Goal: Information Seeking & Learning: Learn about a topic

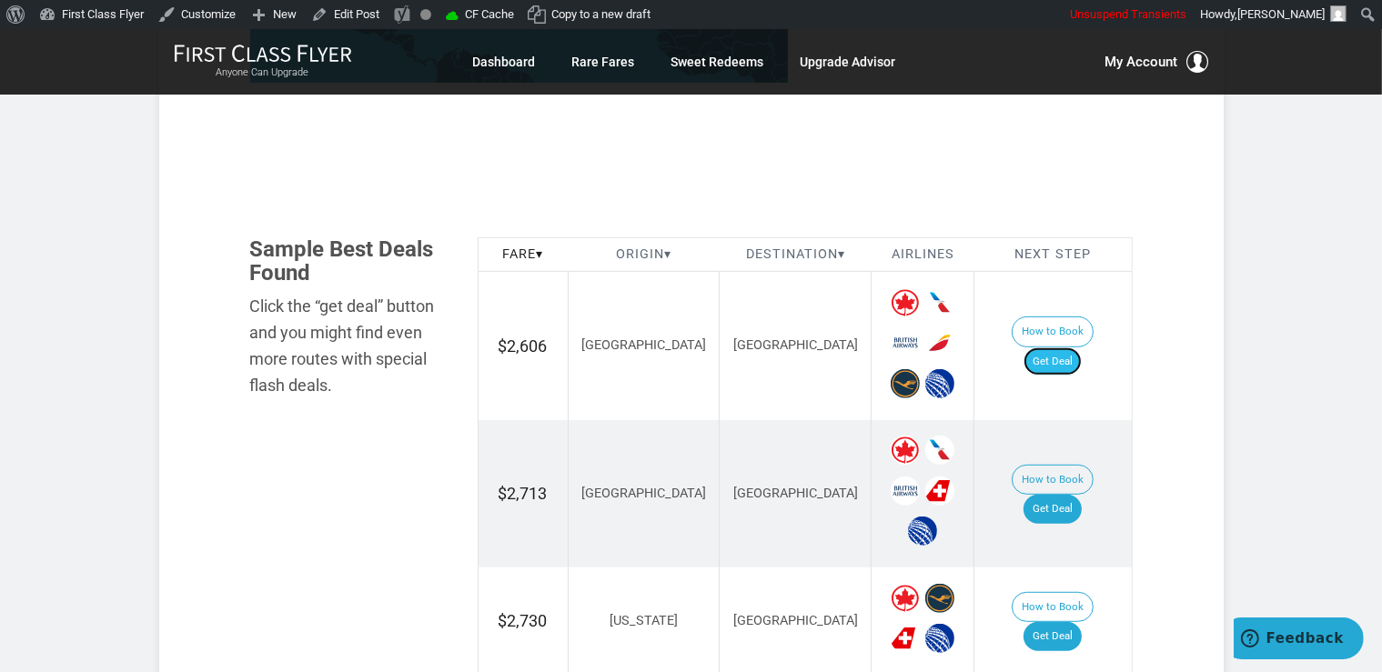
click at [1064, 347] on link "Get Deal" at bounding box center [1052, 361] width 58 height 29
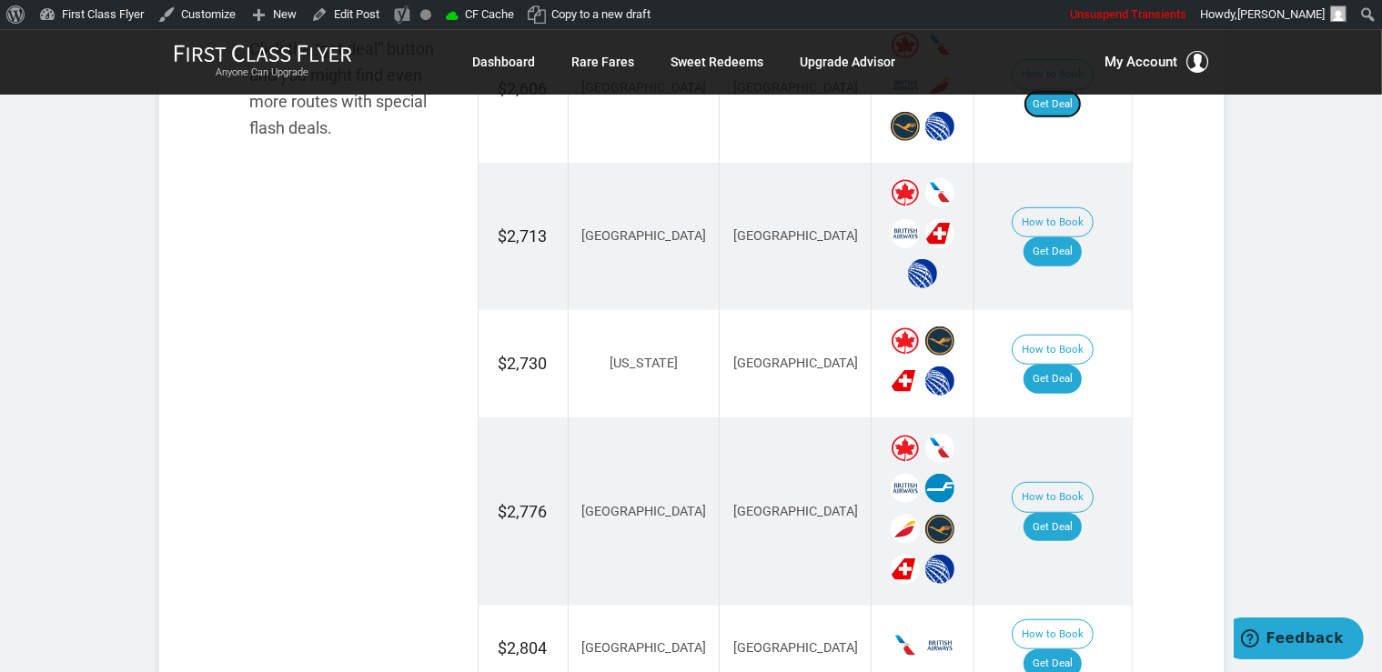
scroll to position [1243, 0]
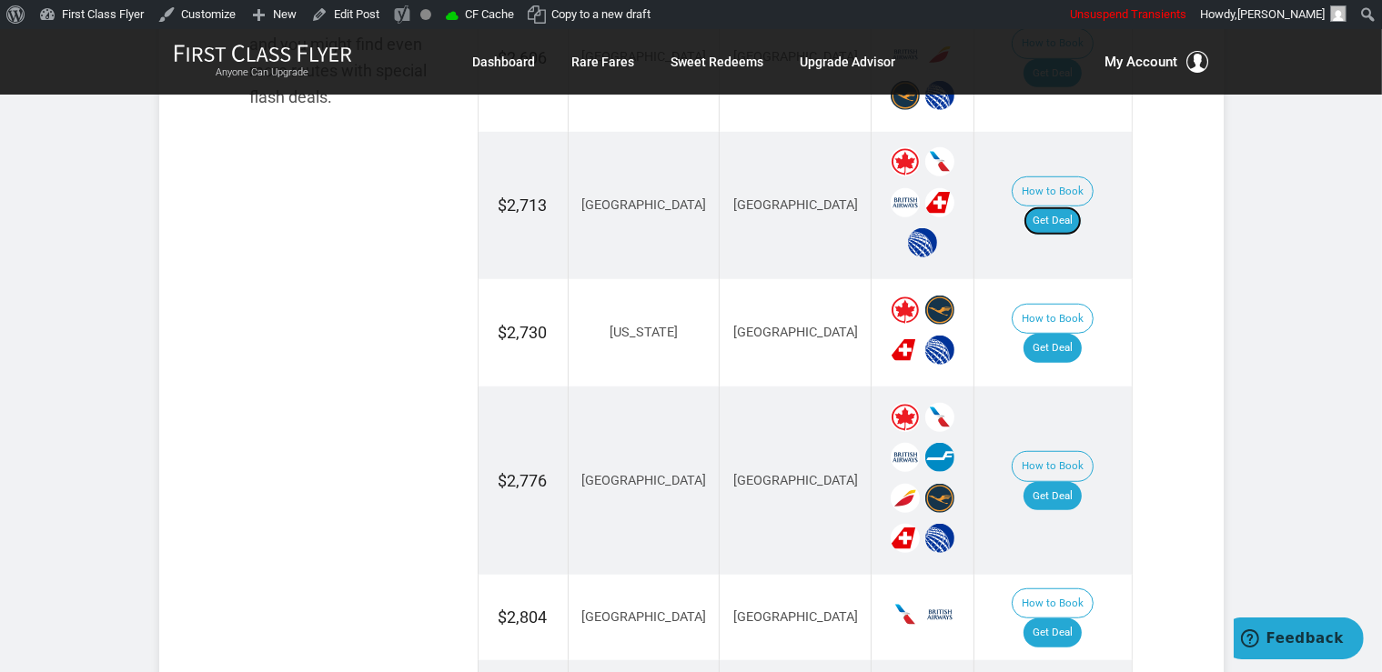
click at [1072, 206] on link "Get Deal" at bounding box center [1052, 220] width 58 height 29
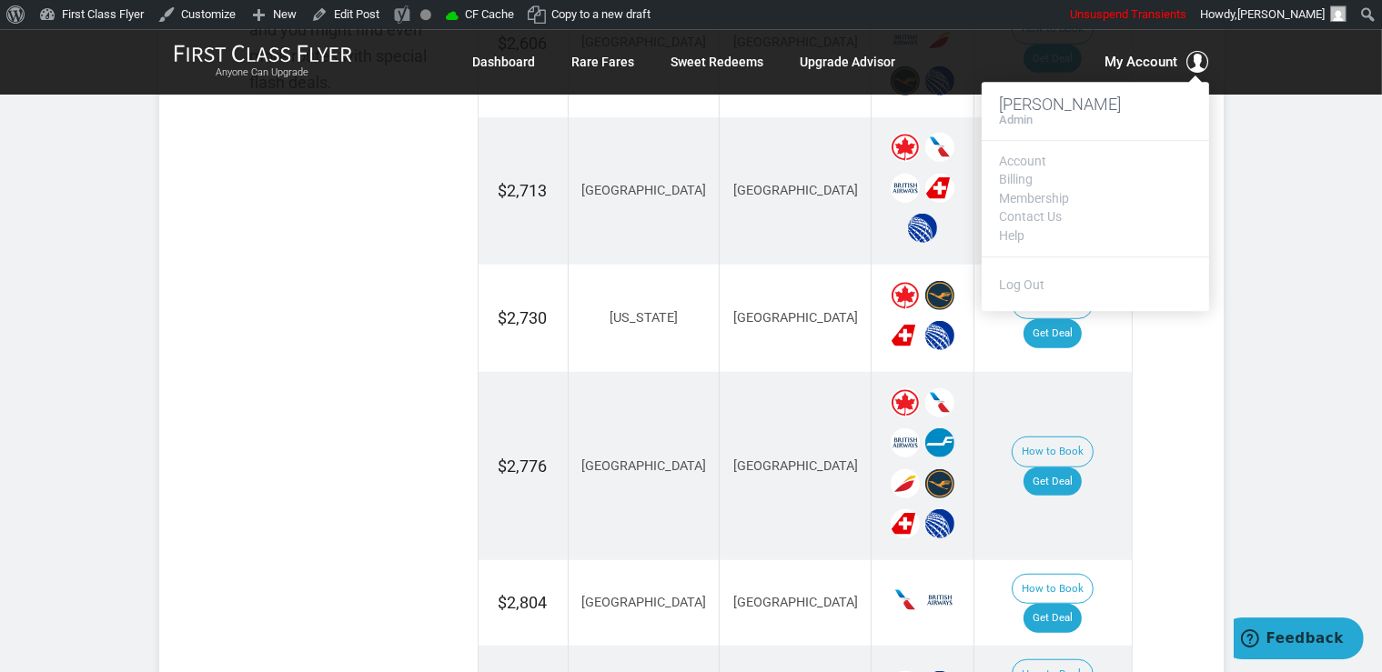
scroll to position [1346, 0]
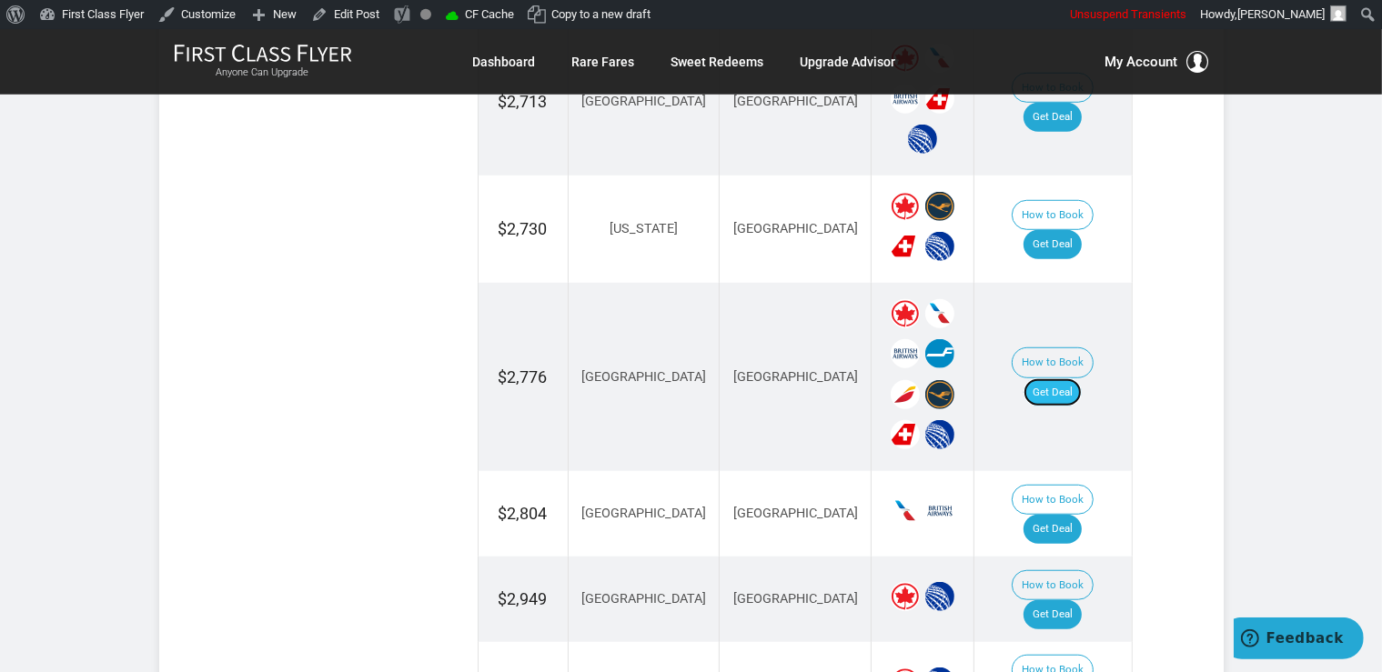
click at [1079, 378] on link "Get Deal" at bounding box center [1052, 392] width 58 height 29
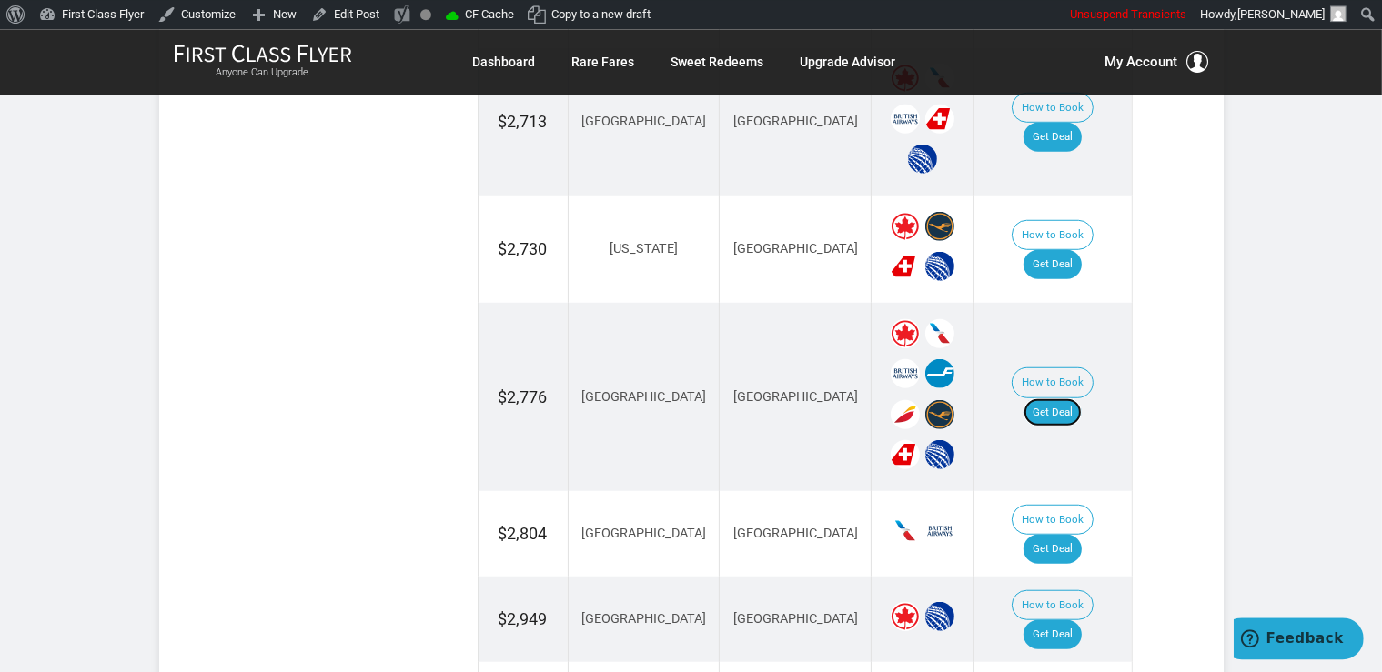
scroll to position [1251, 0]
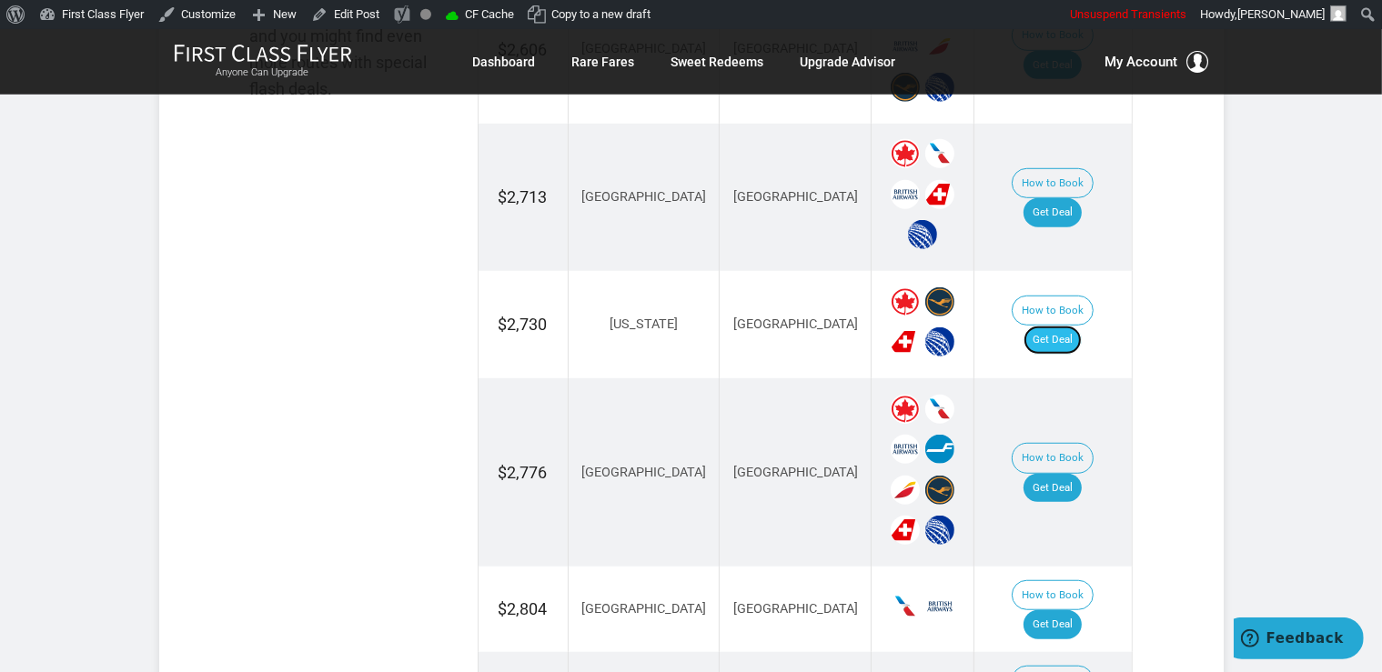
click at [1057, 326] on link "Get Deal" at bounding box center [1052, 340] width 58 height 29
click at [1049, 198] on link "Get Deal" at bounding box center [1052, 212] width 58 height 29
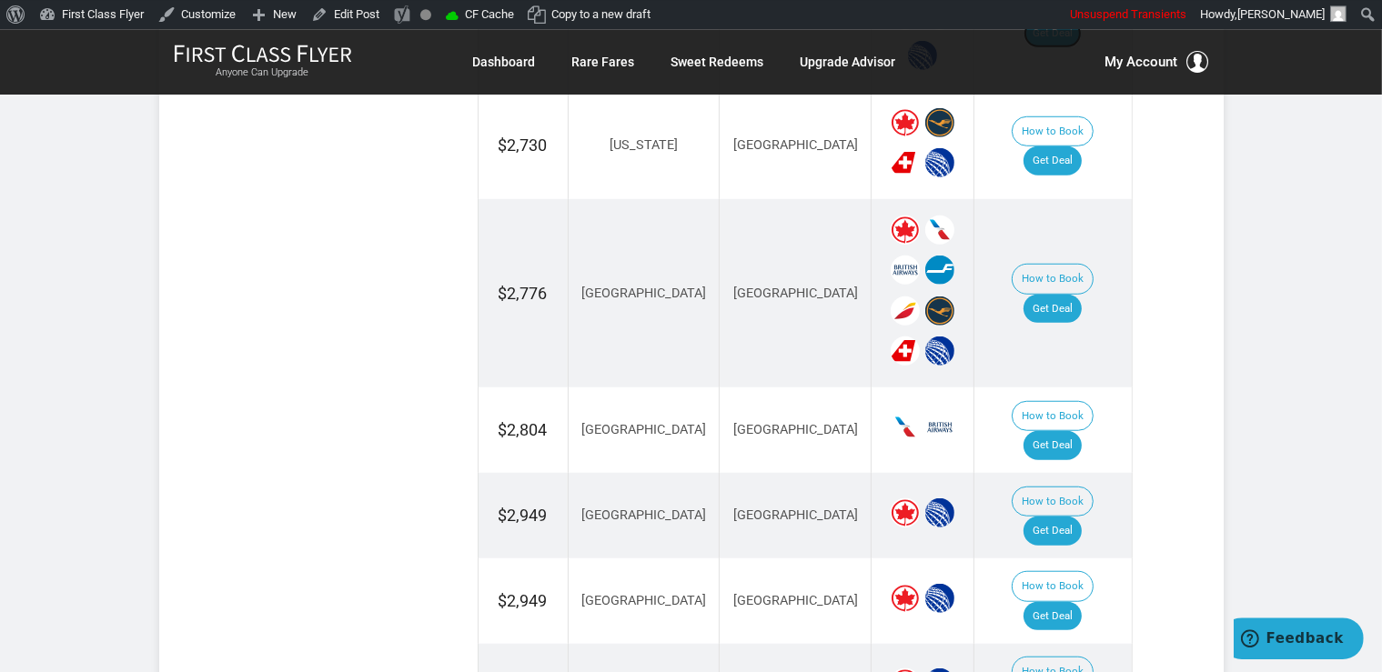
scroll to position [1443, 0]
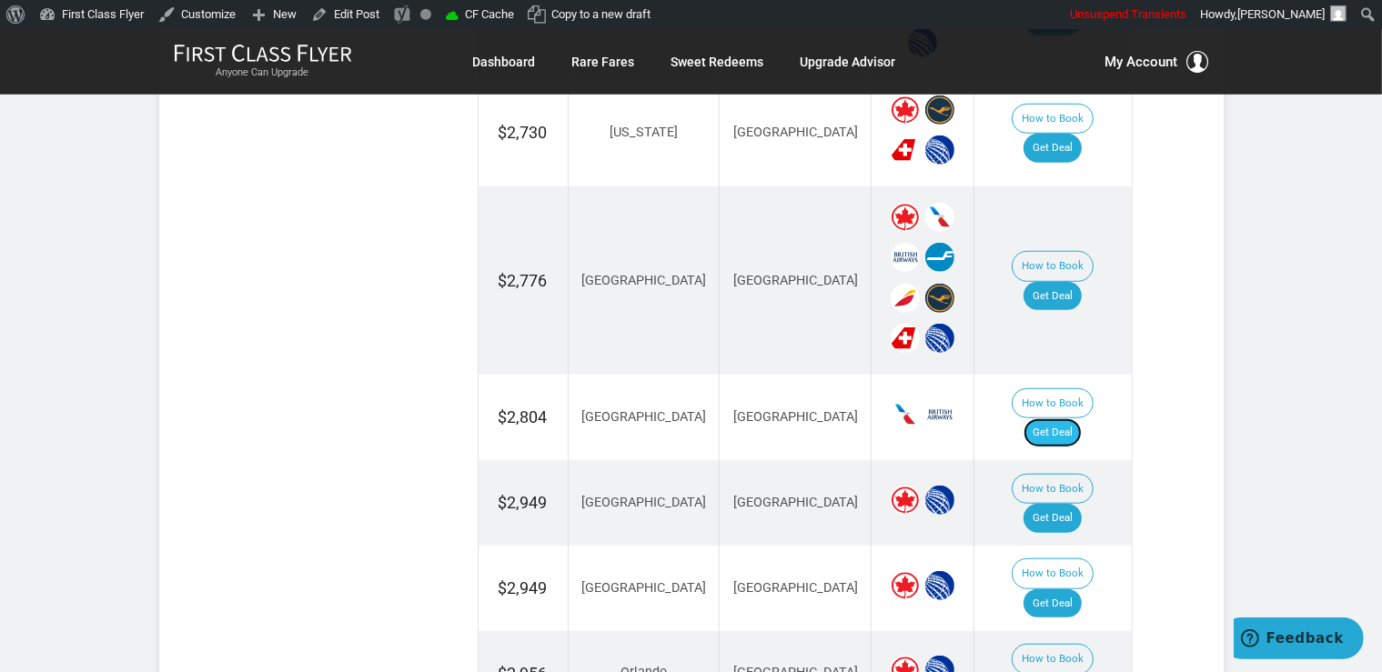
click at [1070, 418] on link "Get Deal" at bounding box center [1052, 432] width 58 height 29
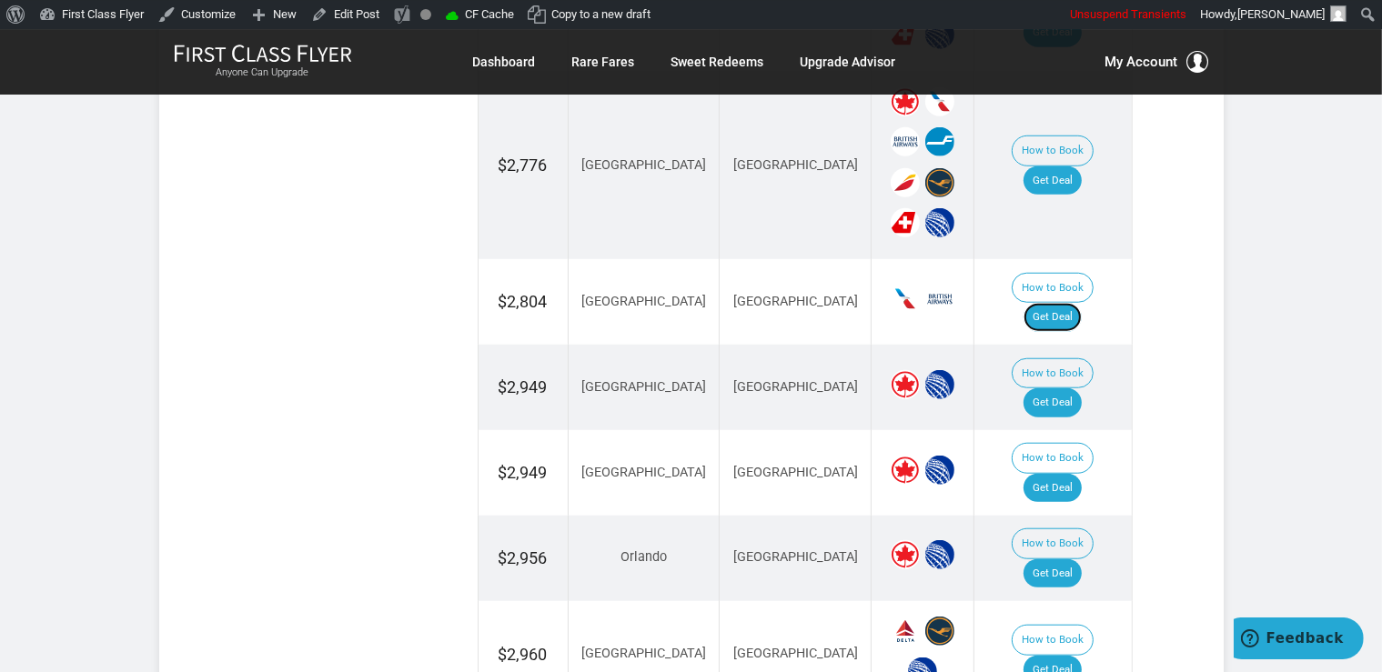
scroll to position [1635, 0]
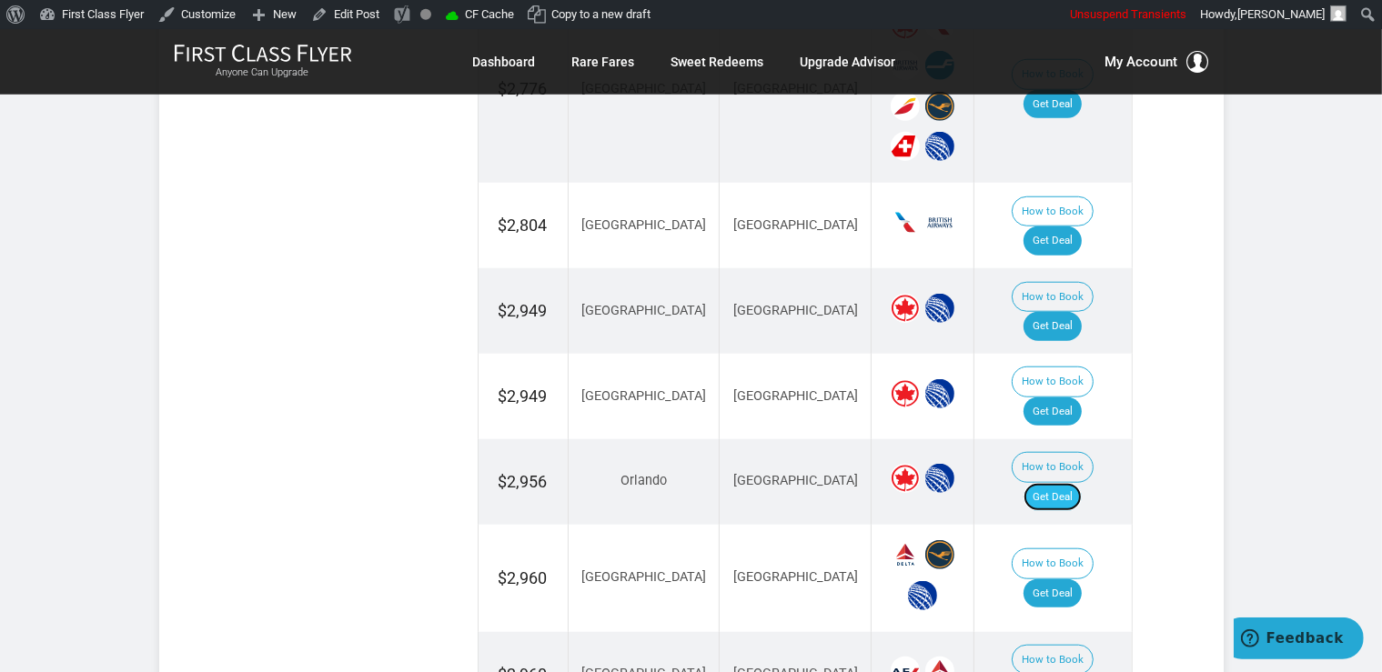
click at [1064, 483] on link "Get Deal" at bounding box center [1052, 497] width 58 height 29
drag, startPoint x: 1063, startPoint y: 274, endPoint x: 1069, endPoint y: 287, distance: 13.9
click at [1064, 312] on link "Get Deal" at bounding box center [1052, 326] width 58 height 29
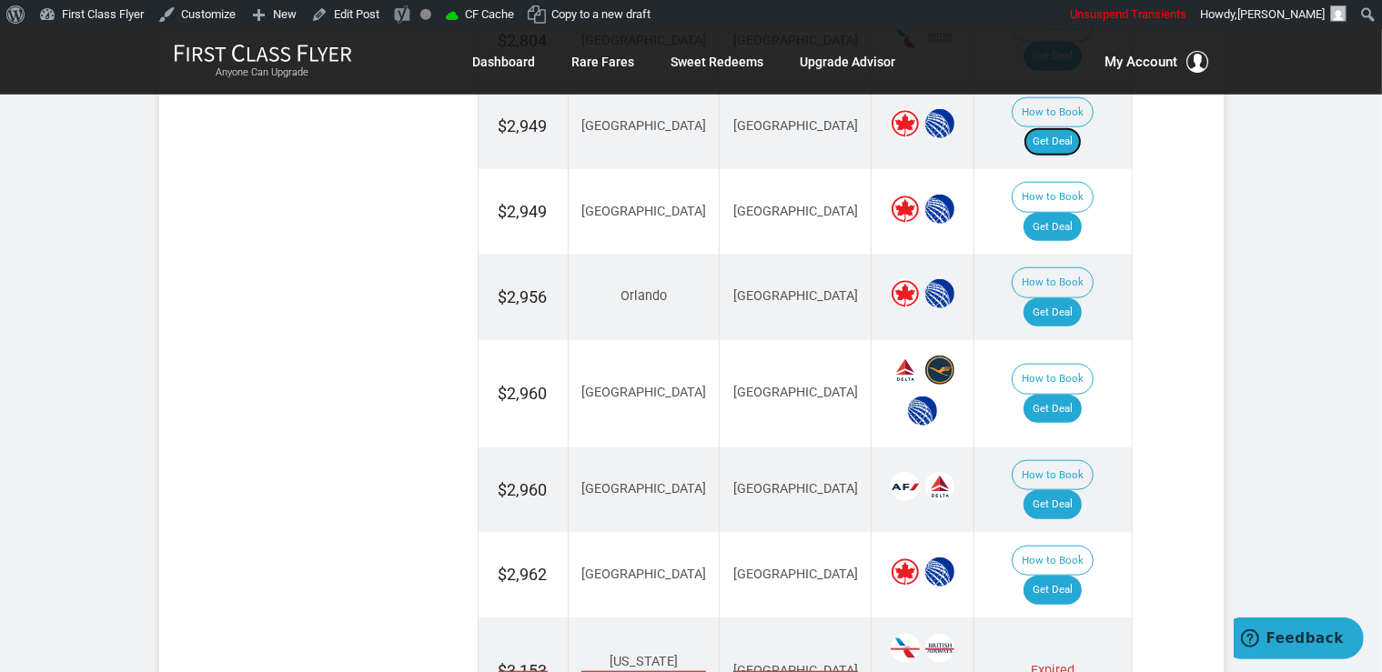
scroll to position [1856, 0]
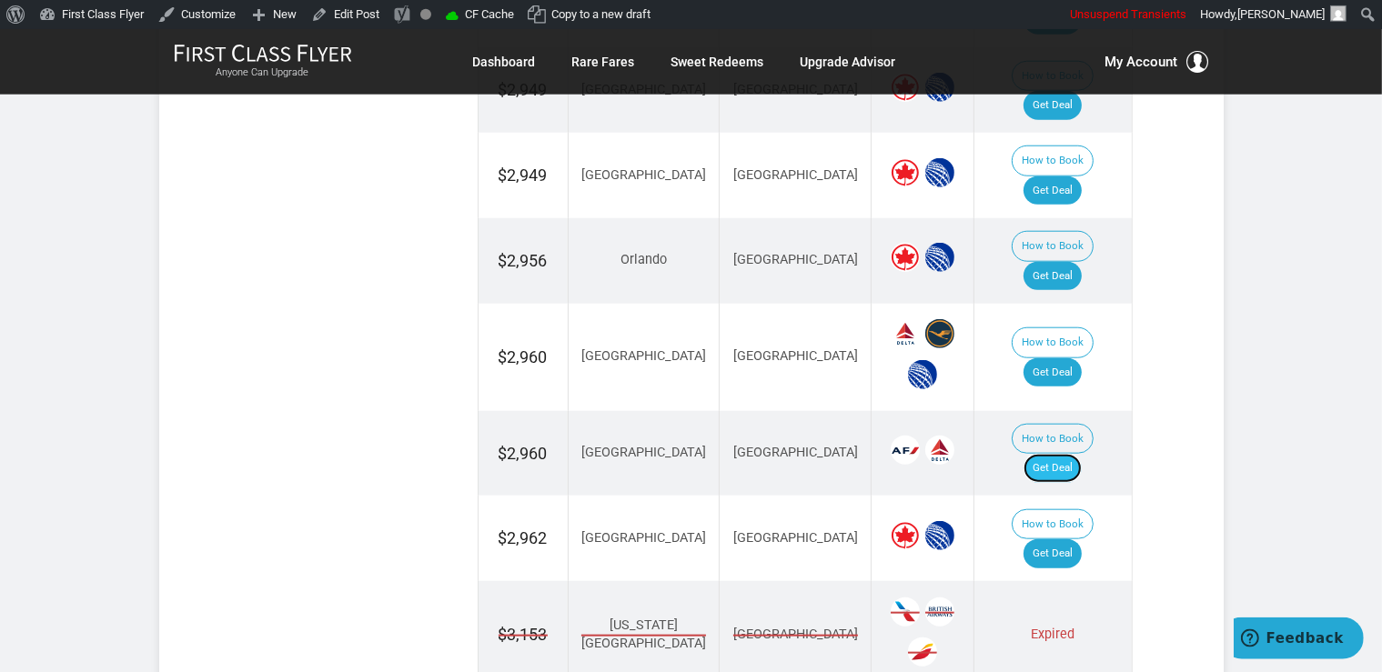
click at [1057, 454] on link "Get Deal" at bounding box center [1052, 468] width 58 height 29
click at [1071, 454] on link "Get Deal" at bounding box center [1052, 468] width 58 height 29
drag, startPoint x: 1046, startPoint y: 419, endPoint x: 1059, endPoint y: 418, distance: 12.9
click at [1047, 539] on link "Get Deal" at bounding box center [1052, 553] width 58 height 29
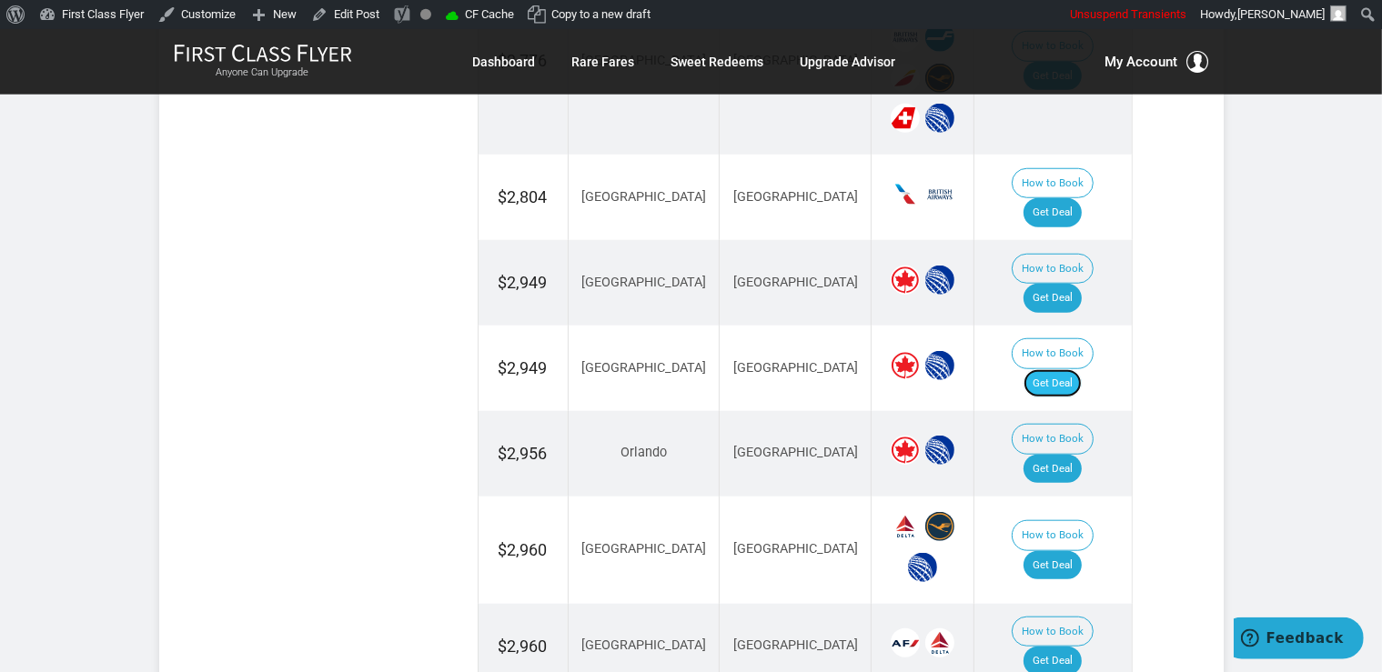
click at [1060, 369] on link "Get Deal" at bounding box center [1052, 383] width 58 height 29
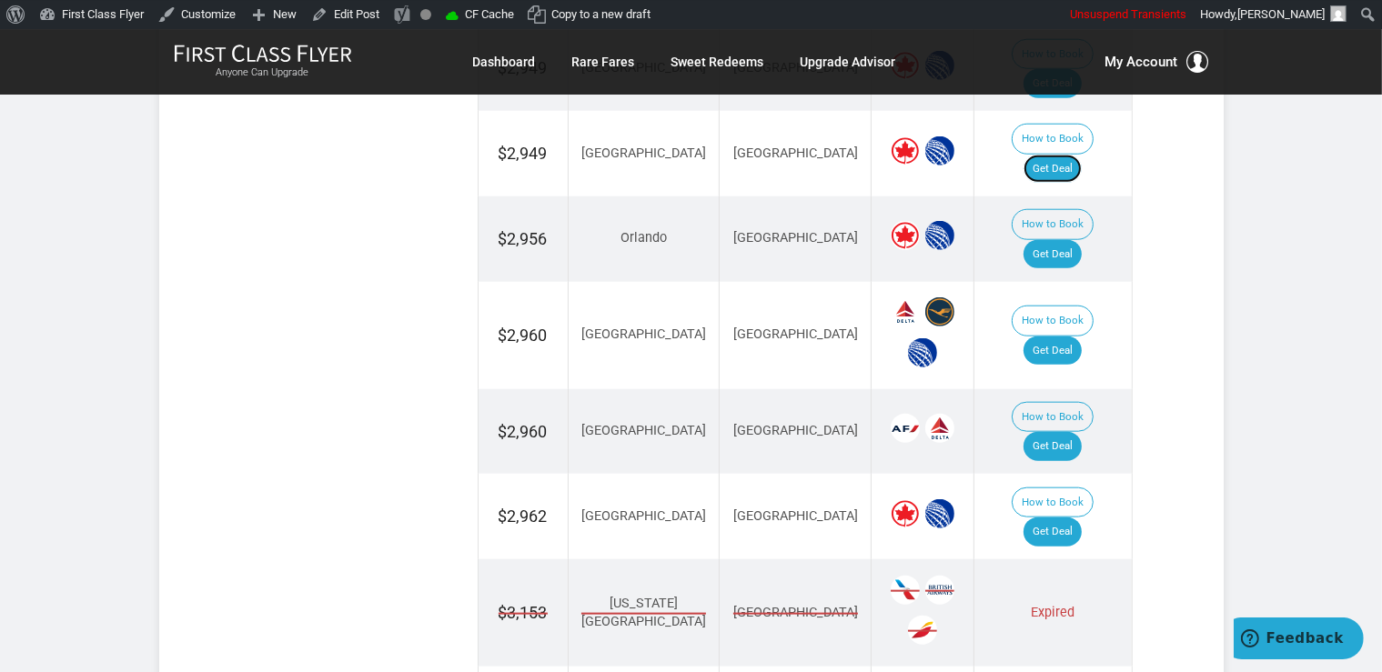
scroll to position [1893, 0]
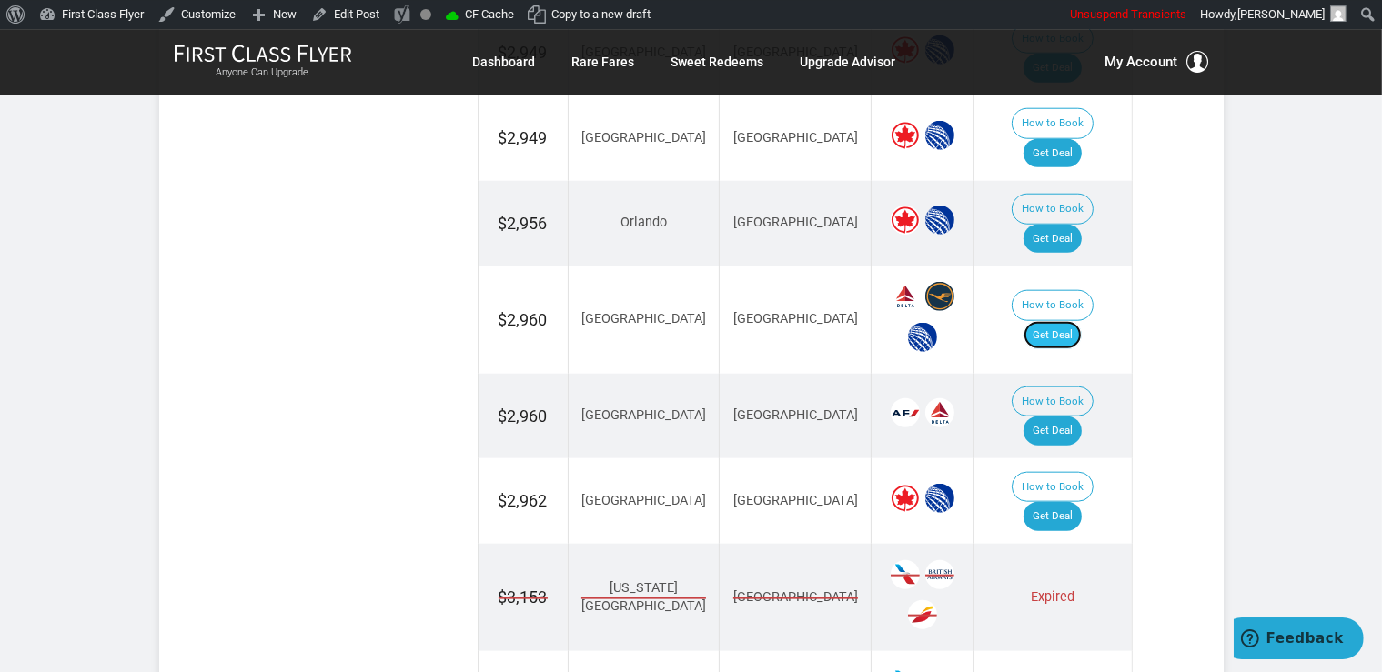
click at [1056, 321] on link "Get Deal" at bounding box center [1052, 335] width 58 height 29
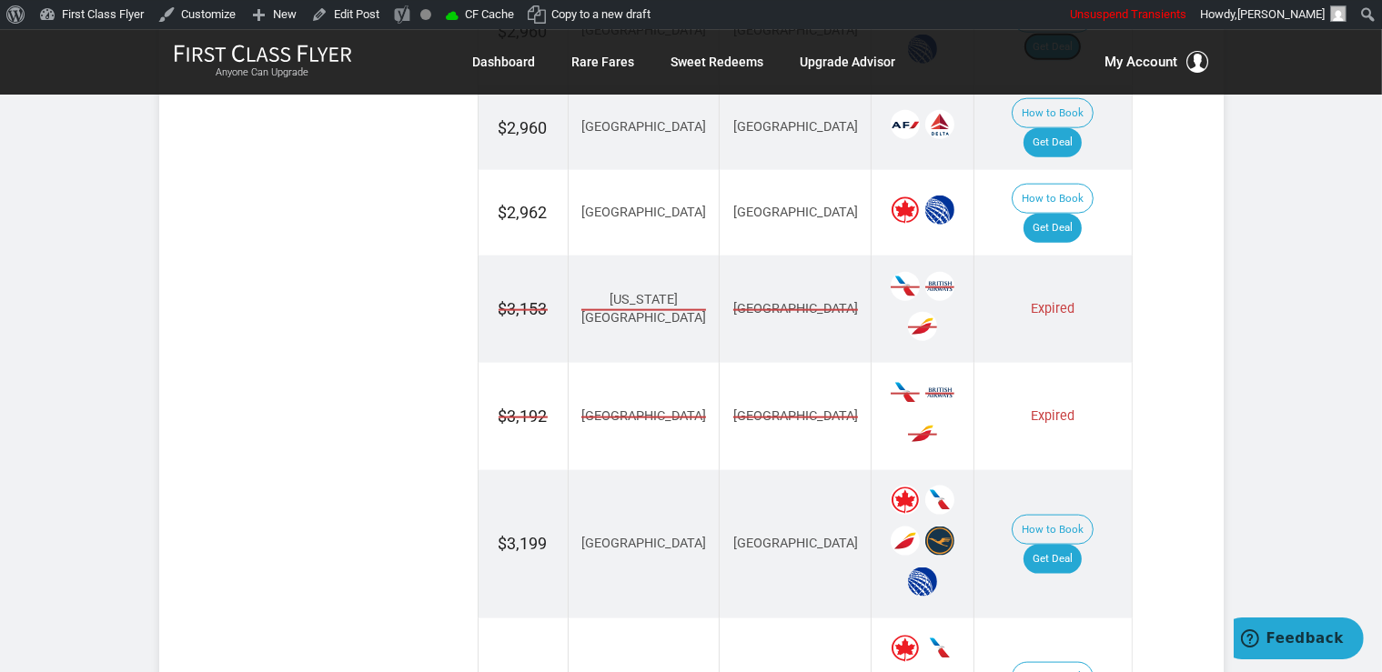
scroll to position [2470, 0]
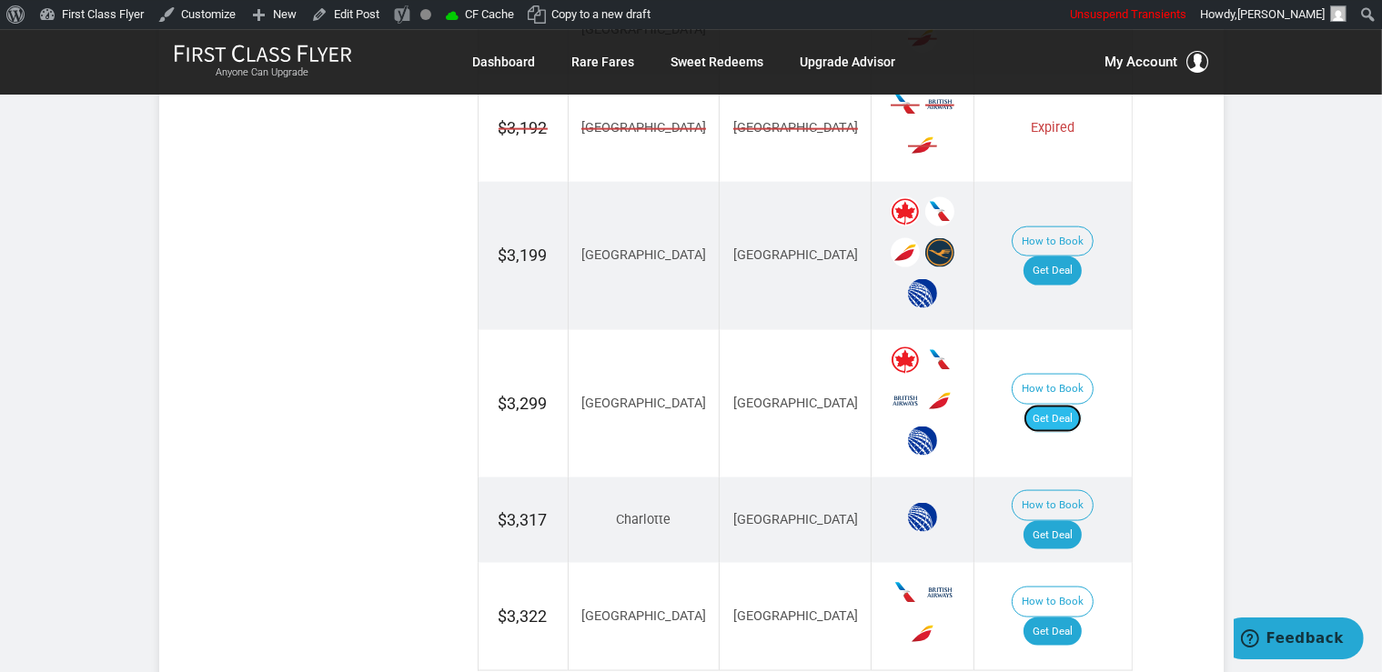
click at [1082, 405] on link "Get Deal" at bounding box center [1052, 419] width 58 height 29
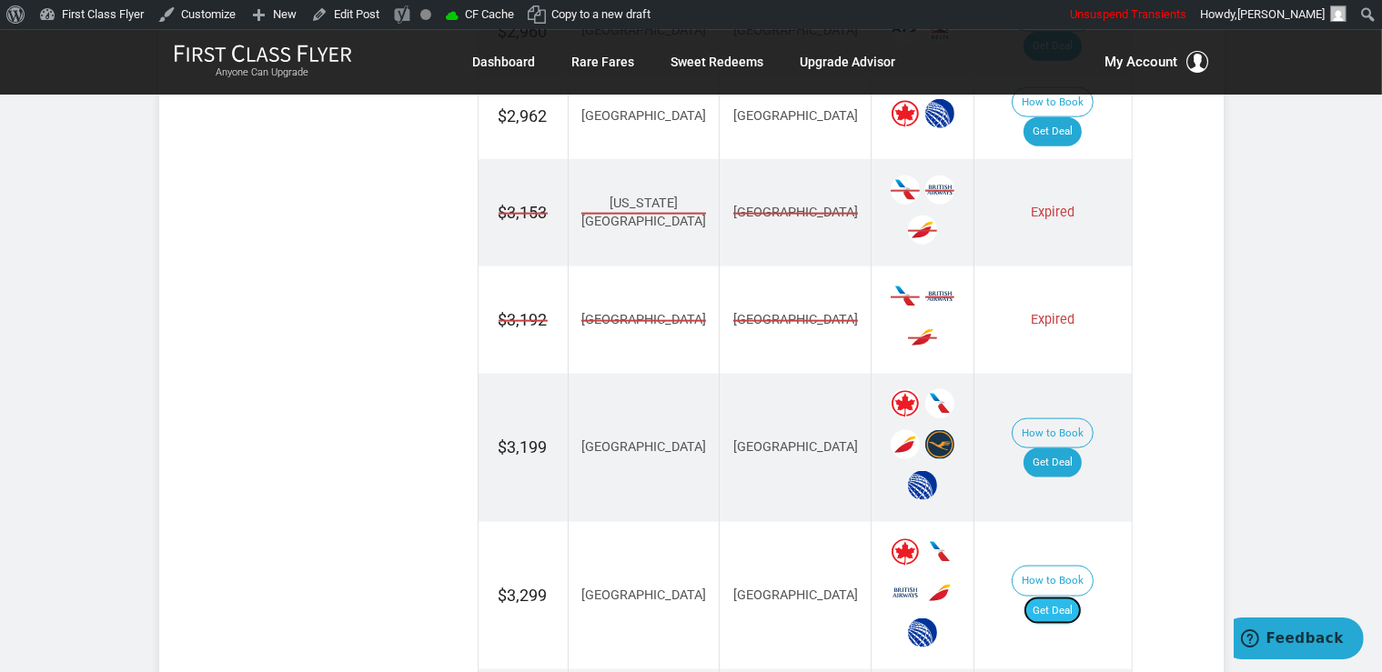
click at [1069, 597] on link "Get Deal" at bounding box center [1052, 611] width 58 height 29
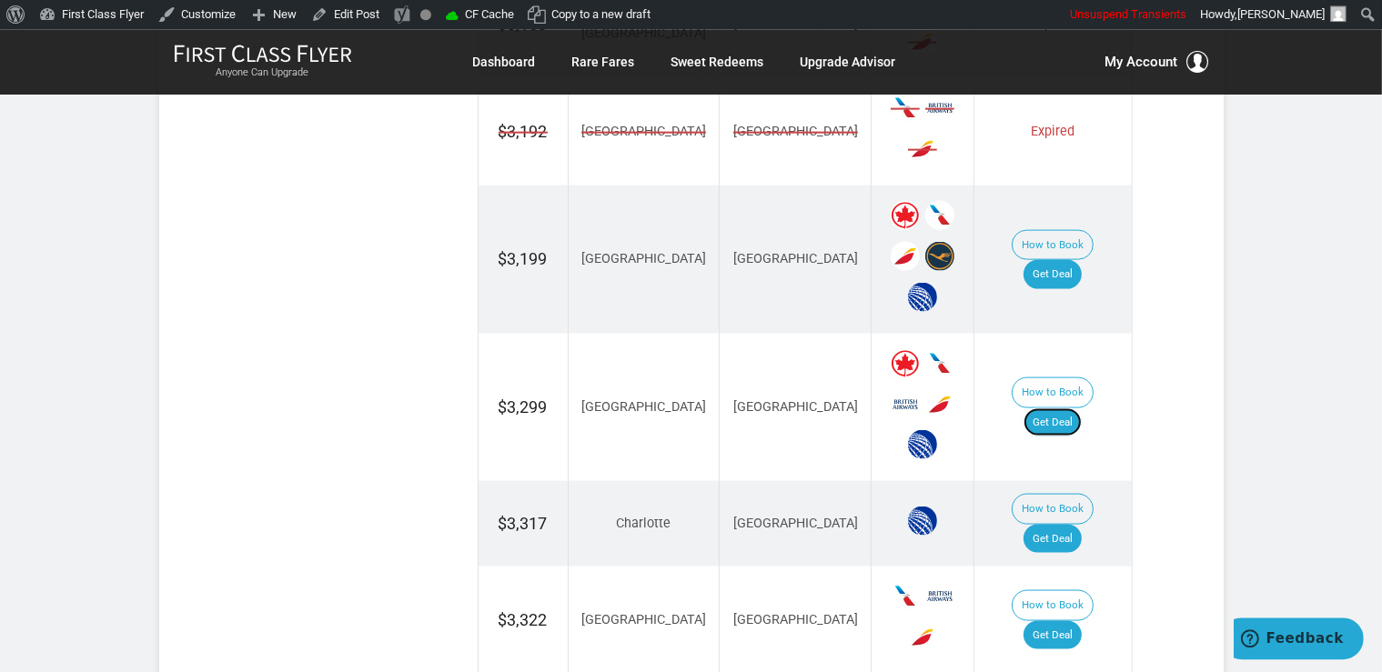
scroll to position [2470, 0]
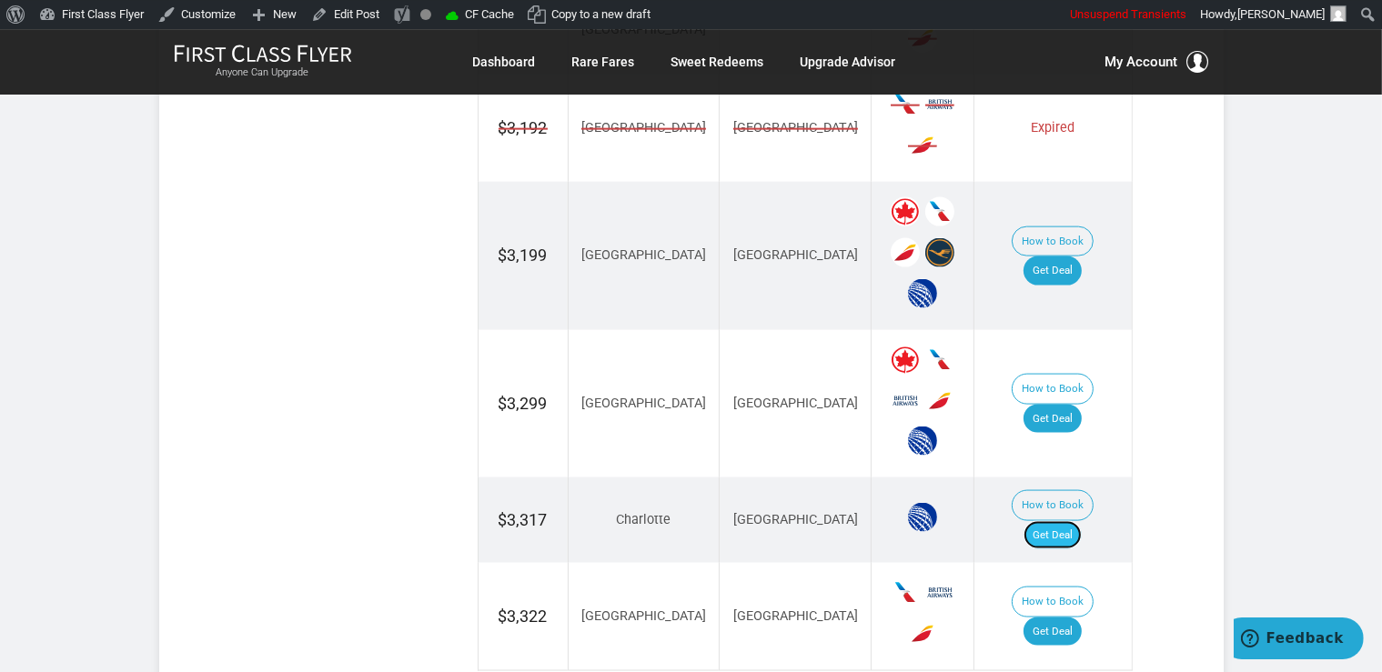
click at [1078, 521] on link "Get Deal" at bounding box center [1052, 535] width 58 height 29
drag, startPoint x: 1060, startPoint y: 445, endPoint x: 1057, endPoint y: 433, distance: 12.1
click at [1059, 618] on link "Get Deal" at bounding box center [1052, 632] width 58 height 29
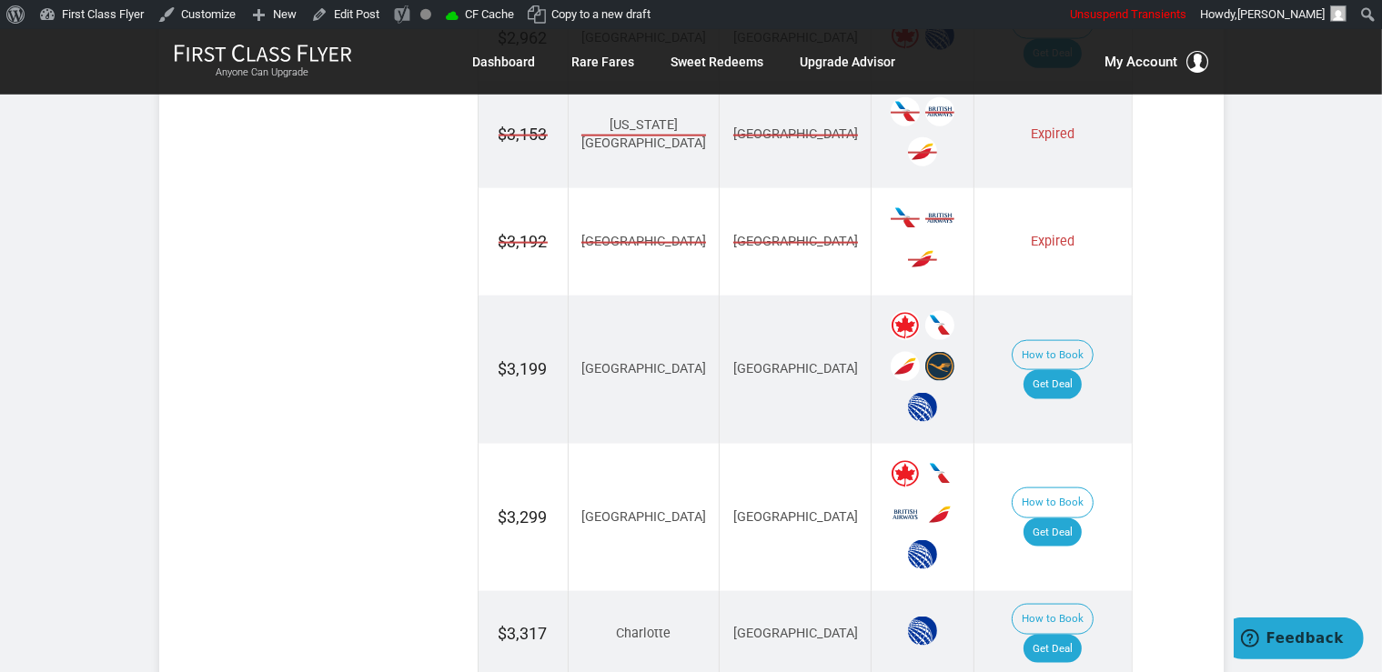
scroll to position [2278, 0]
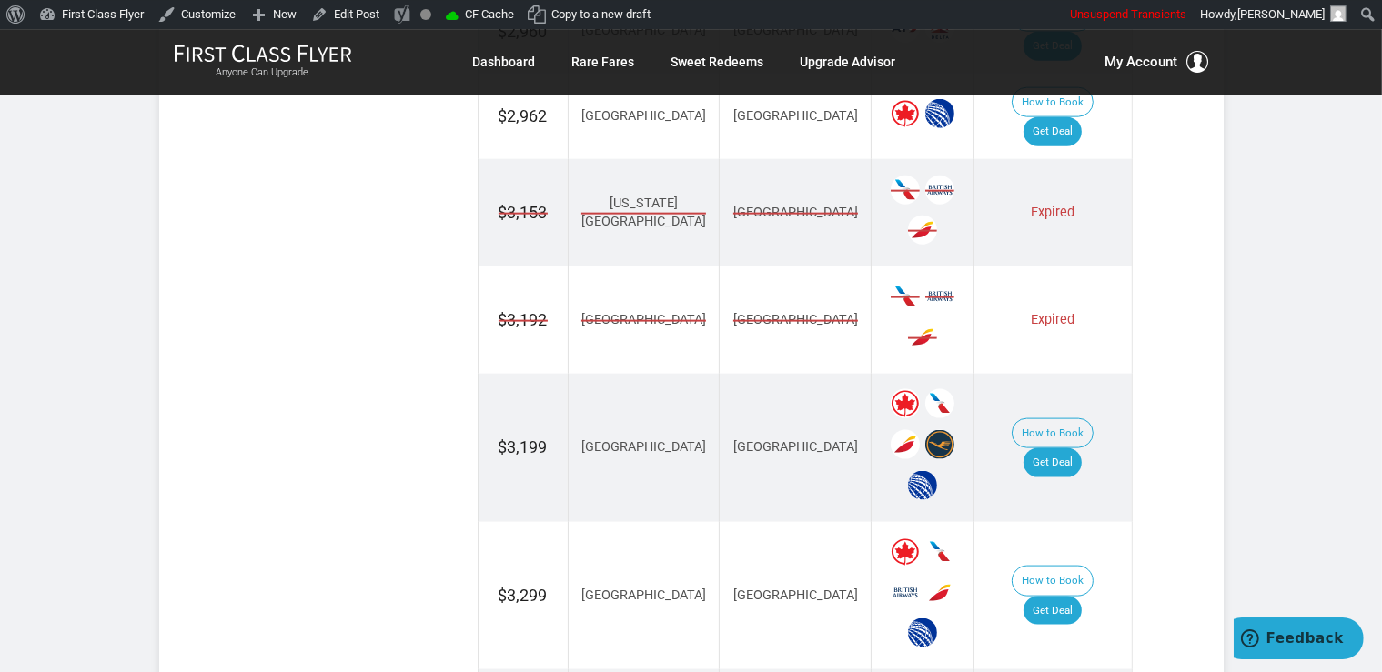
click at [1054, 374] on td "How to Book Get Deal" at bounding box center [1052, 448] width 157 height 148
click at [1057, 448] on link "Get Deal" at bounding box center [1052, 462] width 58 height 29
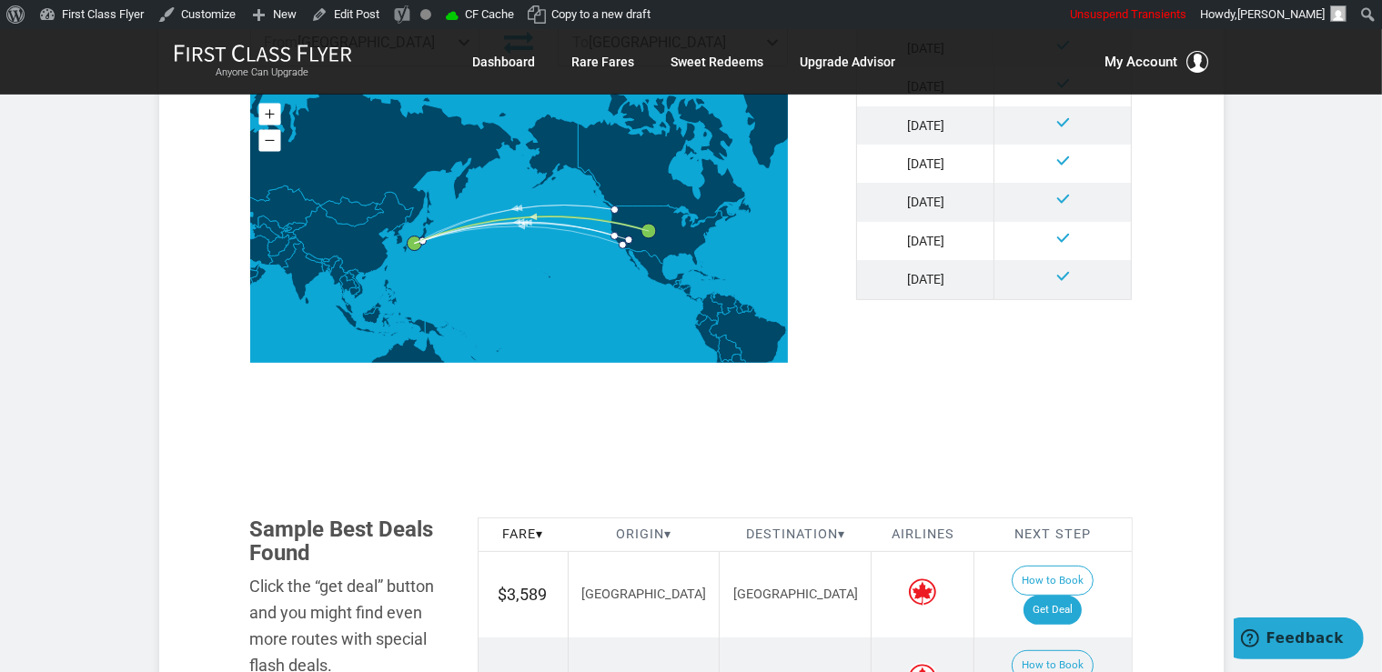
scroll to position [961, 0]
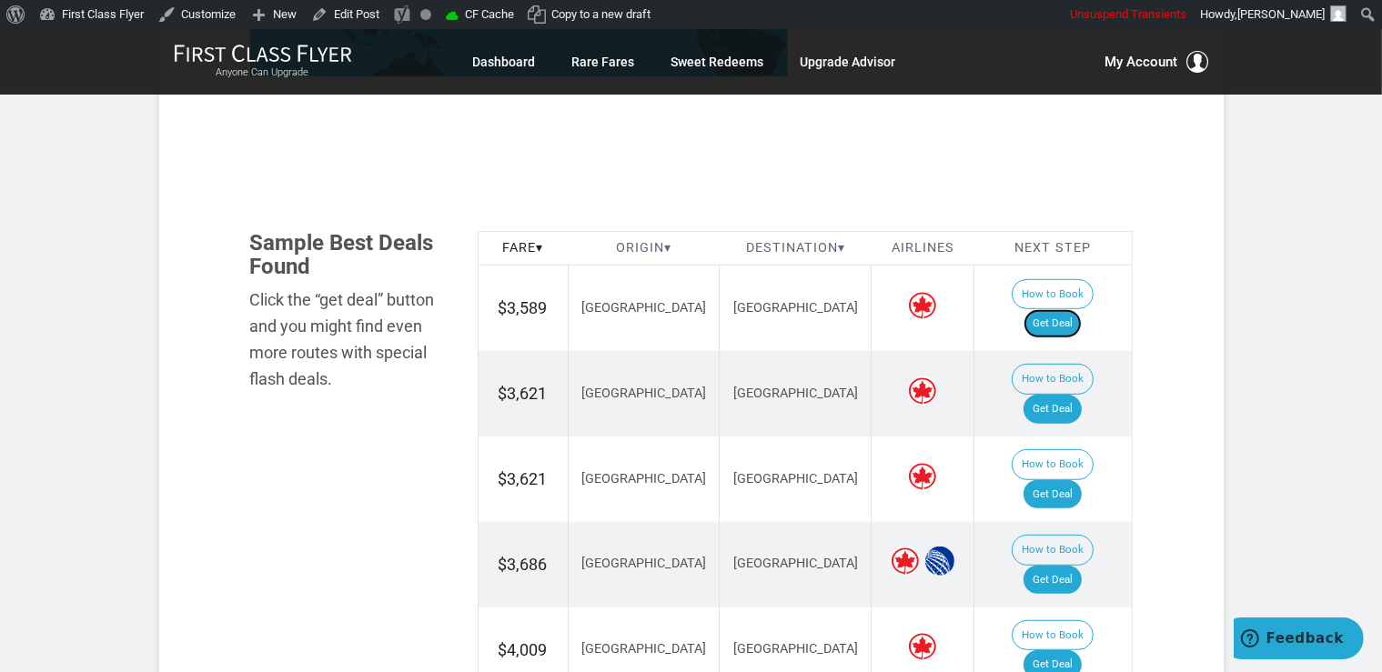
click at [1073, 309] on link "Get Deal" at bounding box center [1052, 323] width 58 height 29
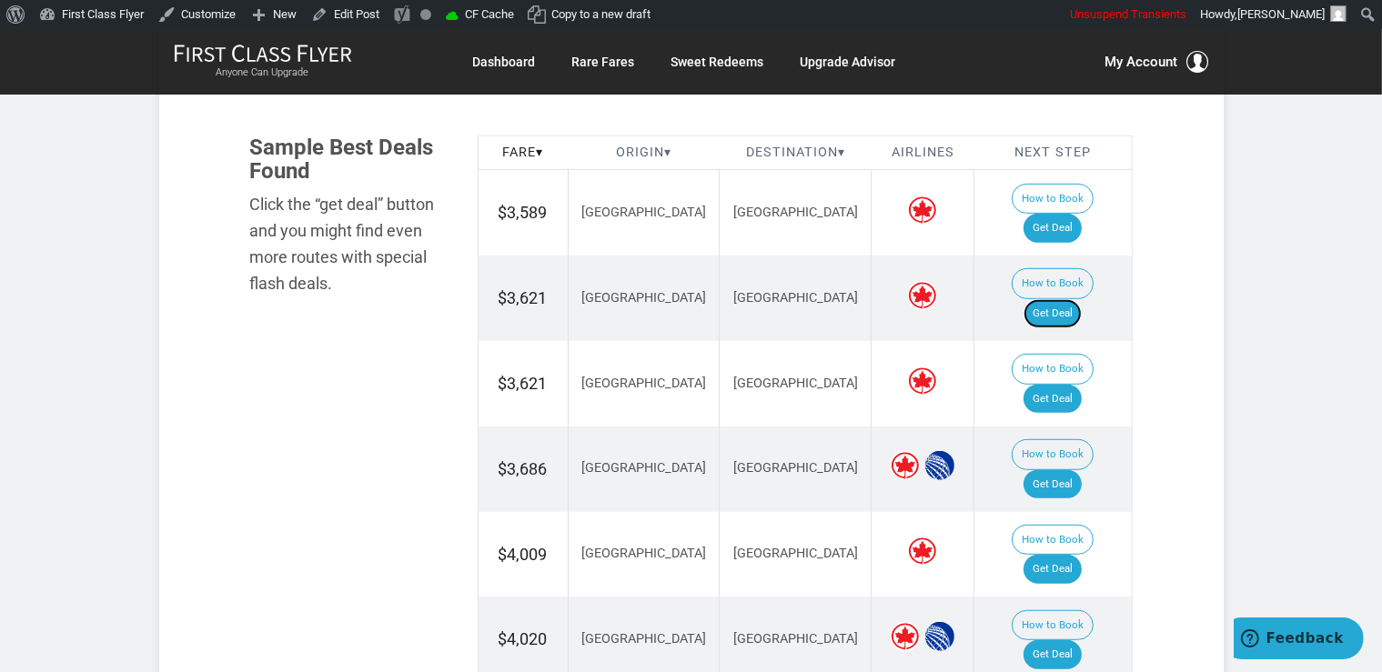
click at [1053, 299] on link "Get Deal" at bounding box center [1052, 313] width 58 height 29
click at [1046, 470] on link "Get Deal" at bounding box center [1052, 484] width 58 height 29
click at [1050, 385] on link "Get Deal" at bounding box center [1052, 399] width 58 height 29
click at [1078, 385] on link "Get Deal" at bounding box center [1052, 399] width 58 height 29
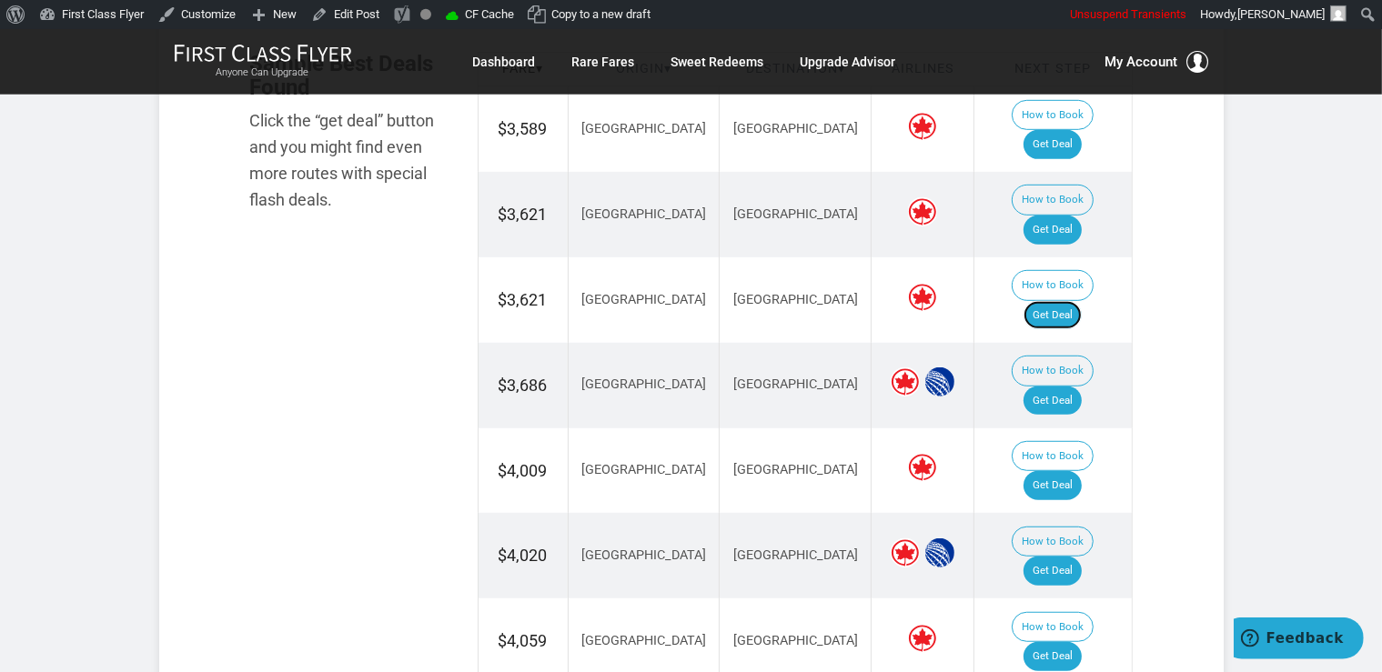
scroll to position [1248, 0]
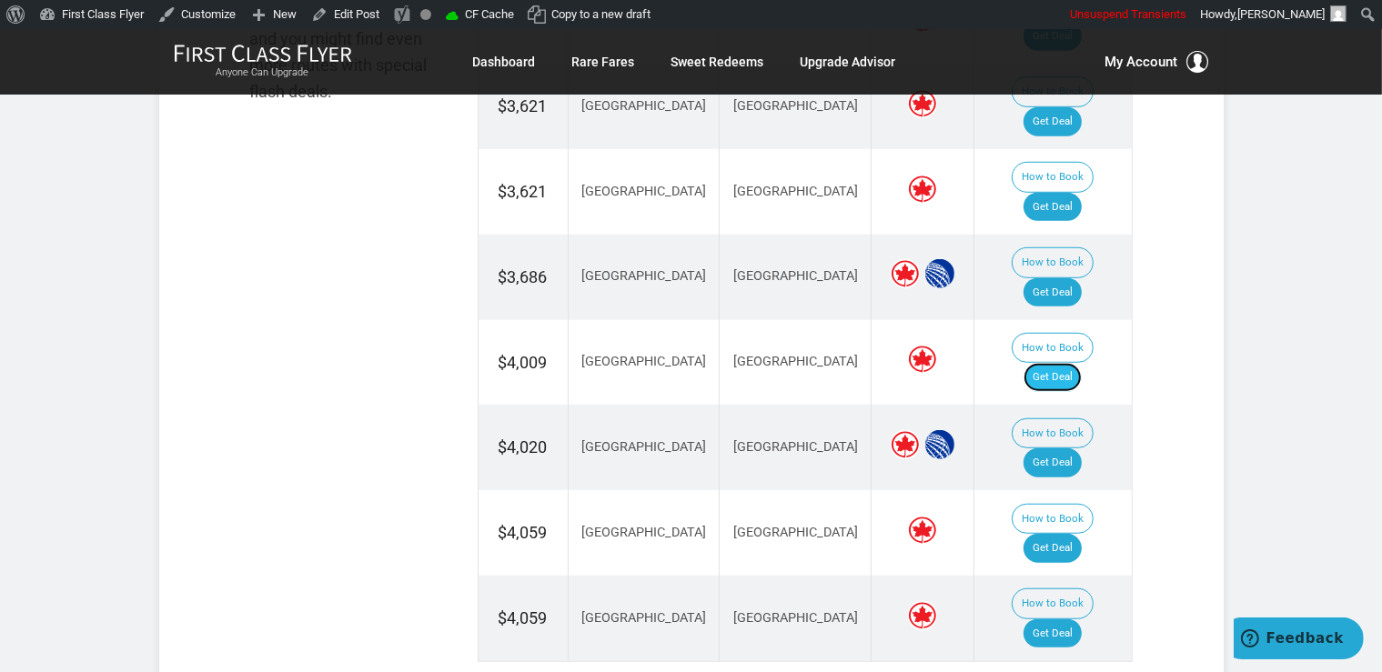
click at [1082, 363] on link "Get Deal" at bounding box center [1052, 377] width 58 height 29
click at [1050, 448] on link "Get Deal" at bounding box center [1052, 462] width 58 height 29
click at [1078, 534] on link "Get Deal" at bounding box center [1052, 548] width 58 height 29
click at [1073, 619] on link "Get Deal" at bounding box center [1052, 633] width 58 height 29
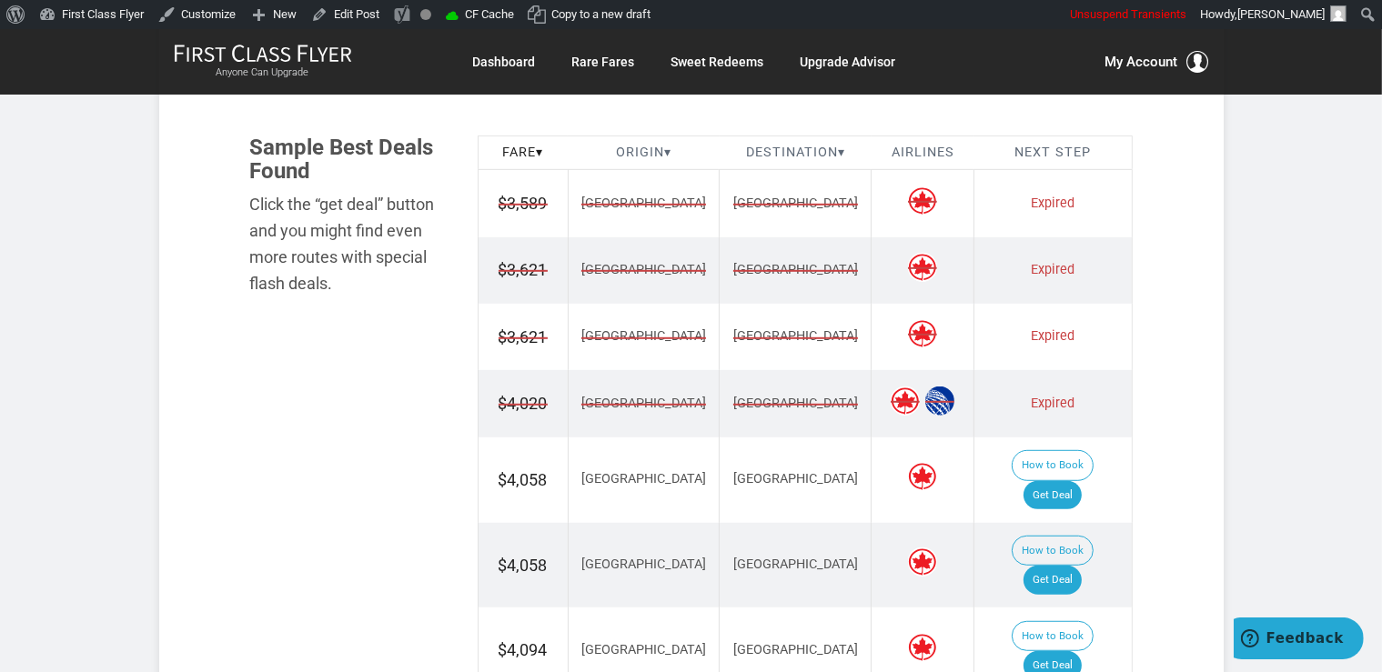
scroll to position [1345, 0]
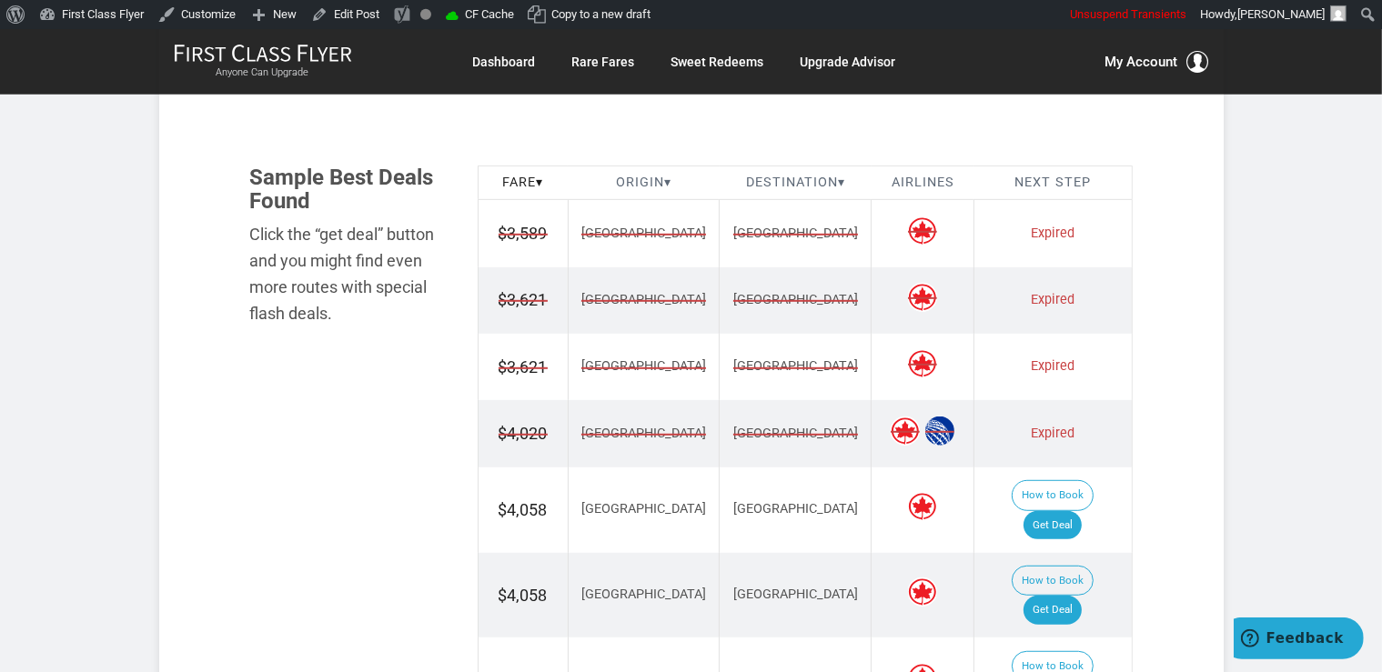
scroll to position [961, 0]
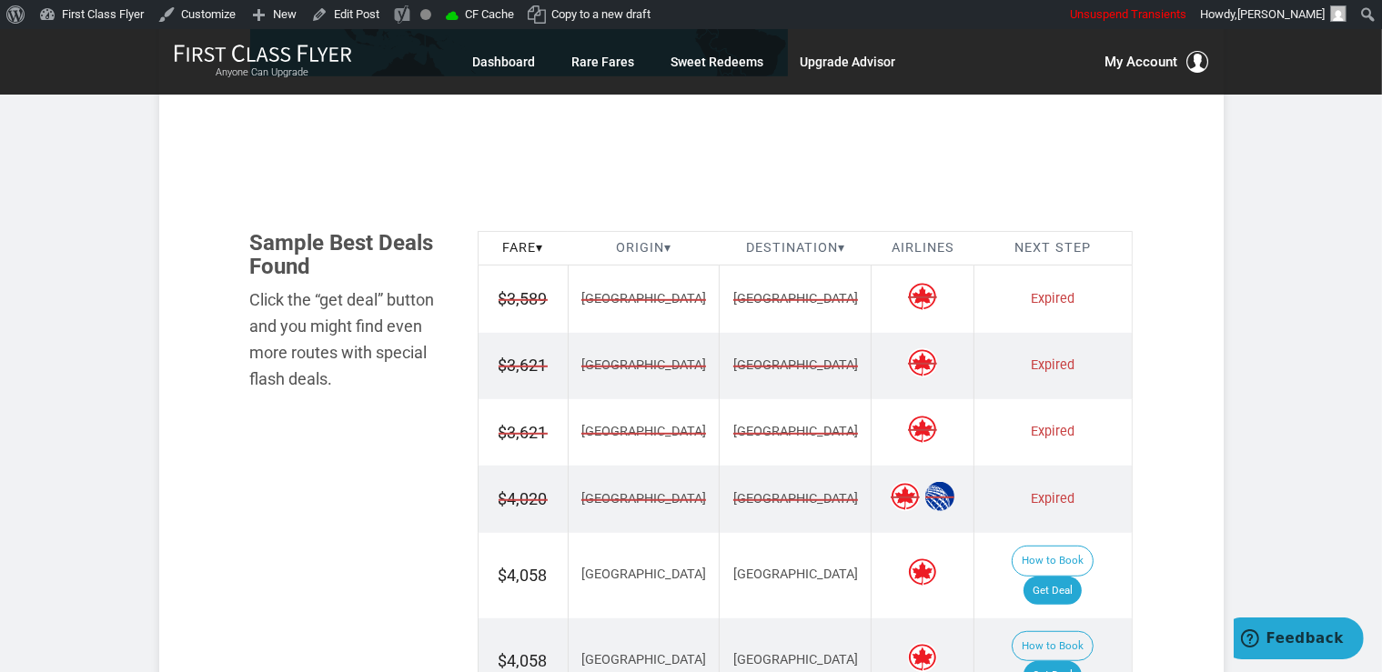
click at [1178, 315] on section "Flash Deal Summary Sample Savings : [GEOGRAPHIC_DATA] to [GEOGRAPHIC_DATA] goes…" at bounding box center [691, 234] width 1064 height 1697
drag, startPoint x: 1173, startPoint y: 358, endPoint x: 1163, endPoint y: 402, distance: 44.8
click at [1173, 358] on section "Flash Deal Summary Sample Savings : Seattle to Osaka goes for $3,589 round-trip…" at bounding box center [691, 234] width 1064 height 1697
click at [1159, 417] on div "Flash Deal Summary Sample Savings : Seattle to Osaka goes for $3,589 round-trip…" at bounding box center [691, 262] width 946 height 1642
click at [1159, 500] on div "Flash Deal Summary Sample Savings : Seattle to Osaka goes for $3,589 round-trip…" at bounding box center [691, 262] width 946 height 1642
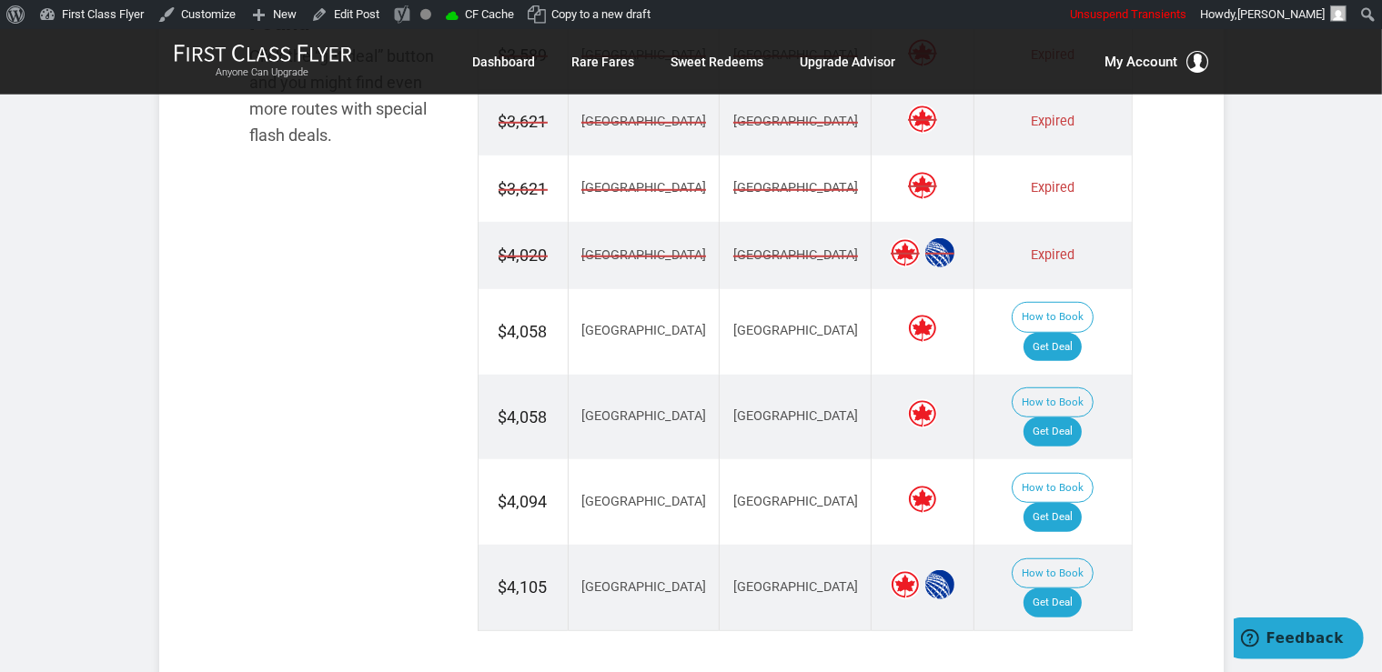
scroll to position [1248, 0]
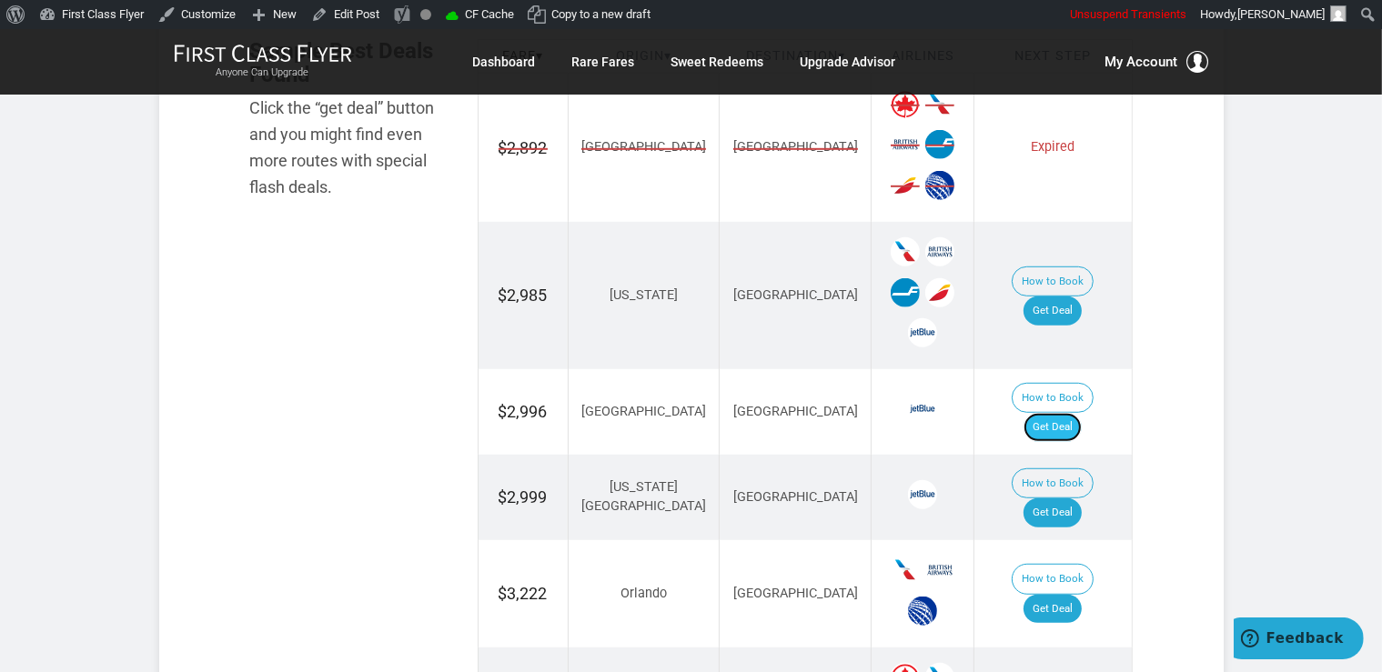
click at [1075, 413] on link "Get Deal" at bounding box center [1052, 427] width 58 height 29
